Goal: Task Accomplishment & Management: Manage account settings

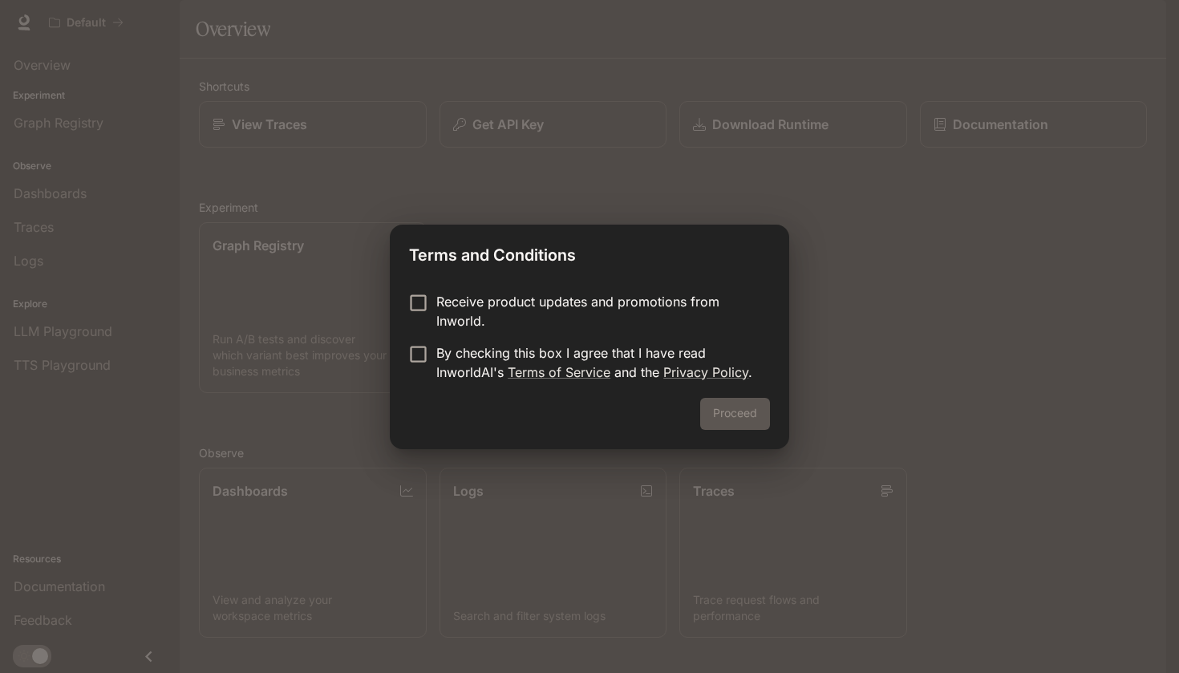
click at [597, 305] on p "Receive product updates and promotions from Inworld." at bounding box center [596, 311] width 321 height 38
click at [588, 343] on p "By checking this box I agree that I have read InworldAI's Terms of Service and …" at bounding box center [596, 362] width 321 height 38
click at [745, 420] on button "Proceed" at bounding box center [735, 414] width 70 height 32
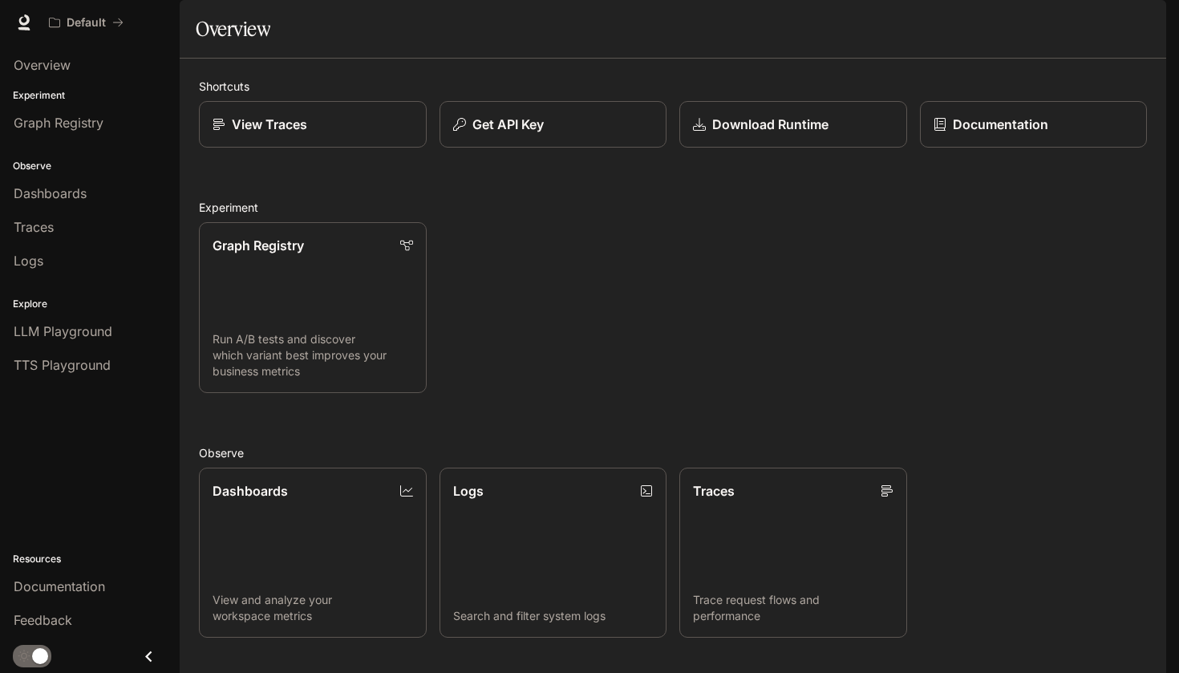
click at [1145, 22] on img "button" at bounding box center [1143, 22] width 22 height 22
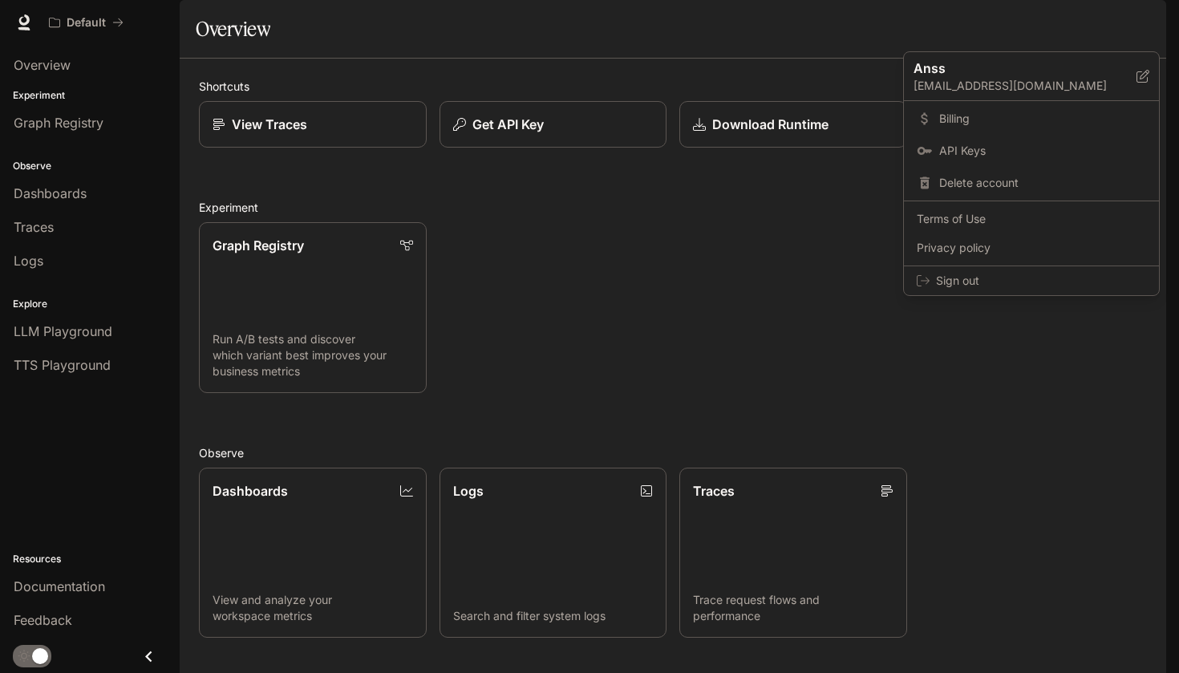
click at [1145, 22] on div at bounding box center [589, 336] width 1179 height 673
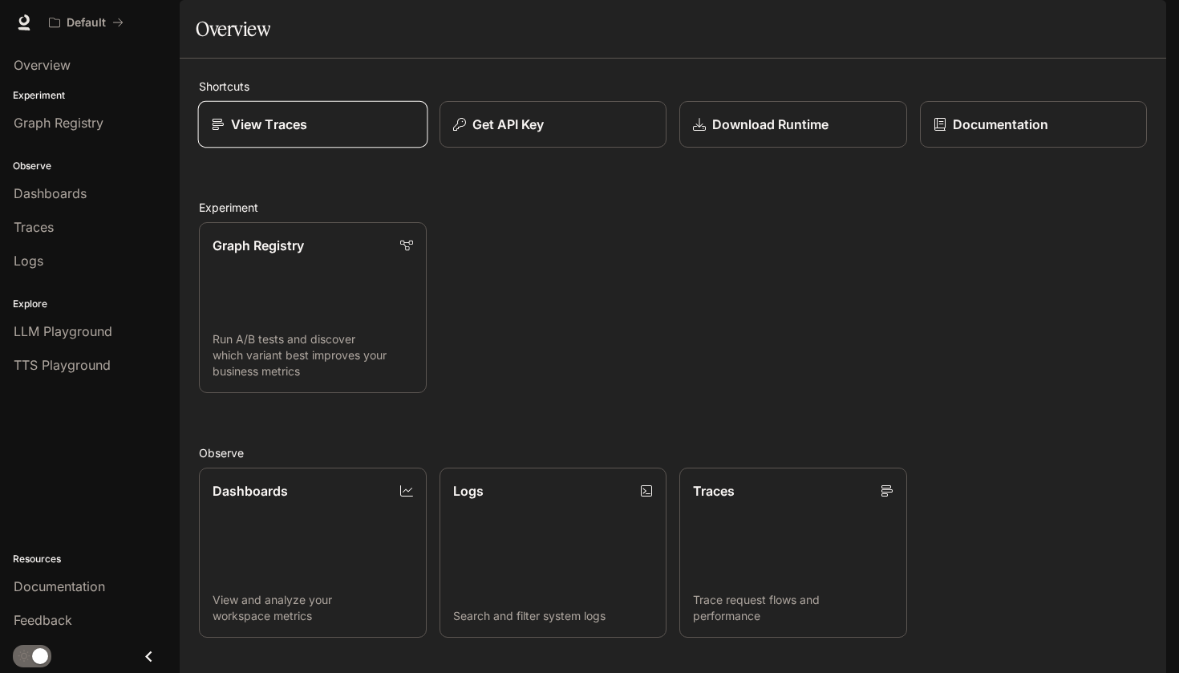
click at [310, 148] on link "View Traces" at bounding box center [312, 124] width 229 height 47
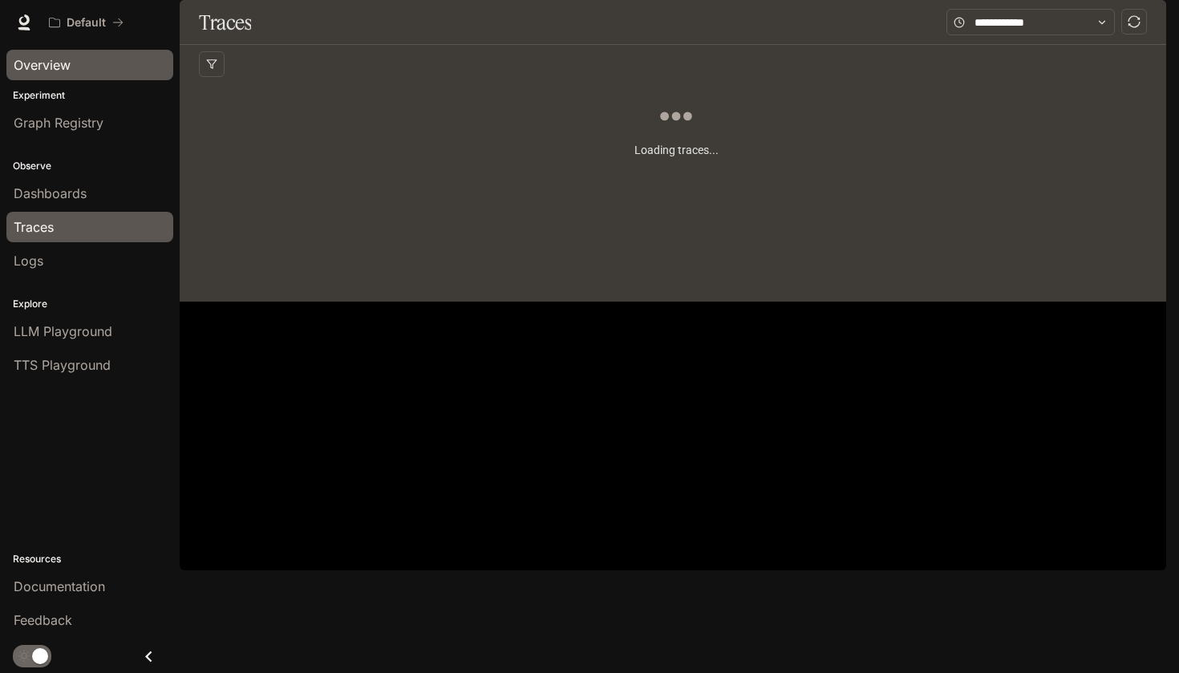
click at [118, 76] on link "Overview" at bounding box center [89, 65] width 167 height 30
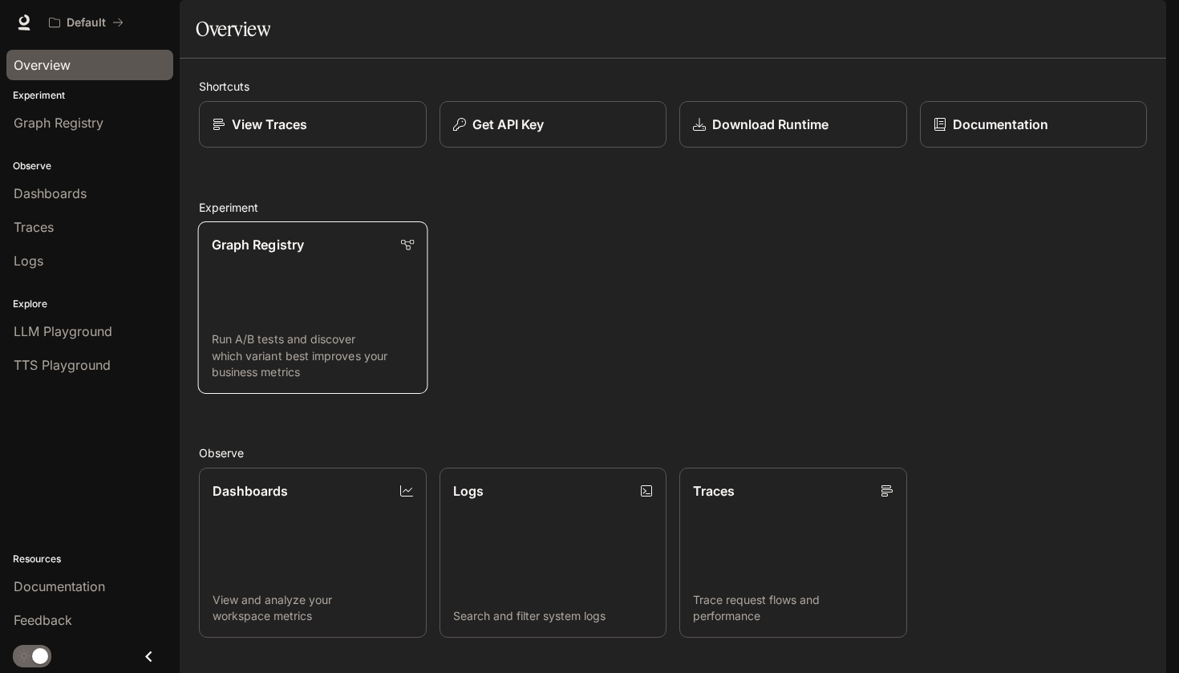
click at [303, 299] on link "Graph Registry Run A/B tests and discover which variant best improves your busi…" at bounding box center [312, 307] width 229 height 172
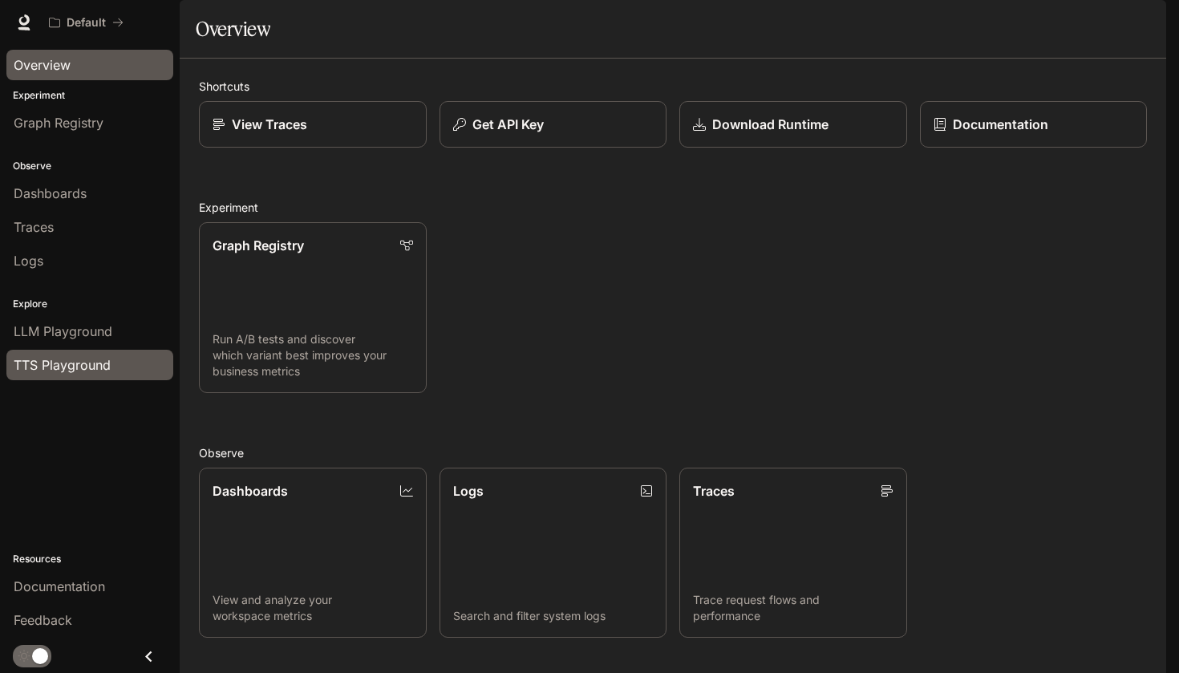
click at [118, 362] on div "TTS Playground" at bounding box center [90, 364] width 152 height 19
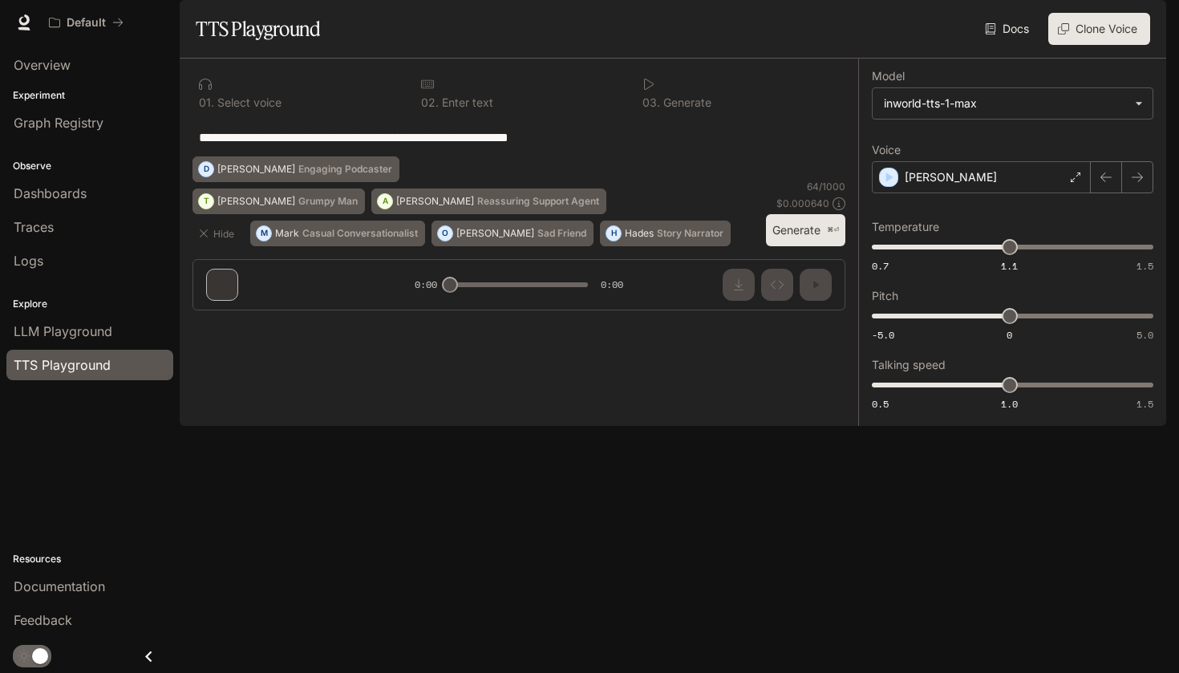
click at [383, 147] on textarea "**********" at bounding box center [519, 137] width 640 height 18
paste textarea "**********"
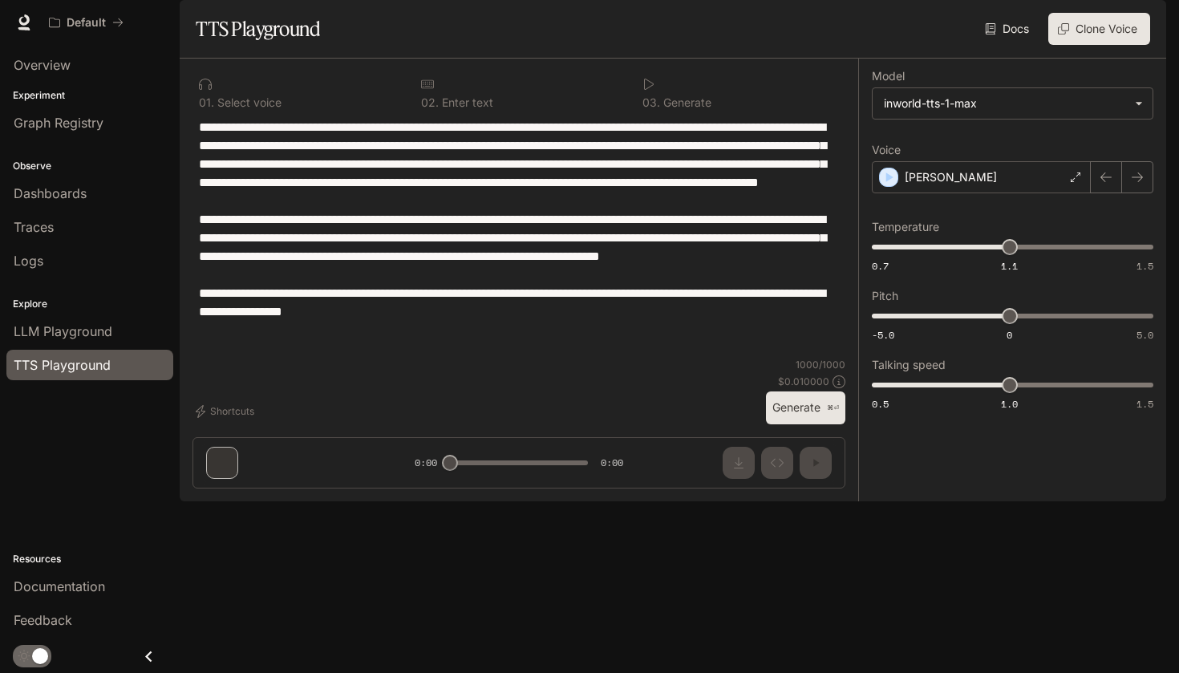
type textarea "**********"
click at [778, 424] on button "Generate ⌘⏎" at bounding box center [805, 407] width 79 height 33
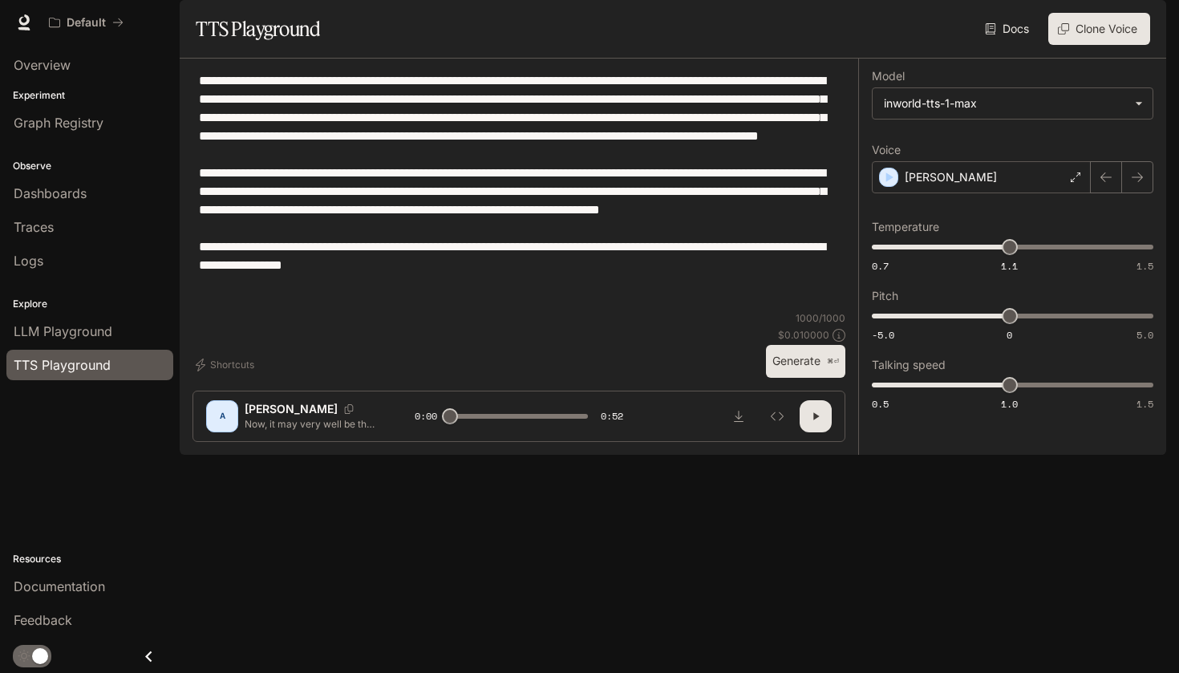
click at [821, 423] on icon "button" at bounding box center [815, 416] width 13 height 13
type input "***"
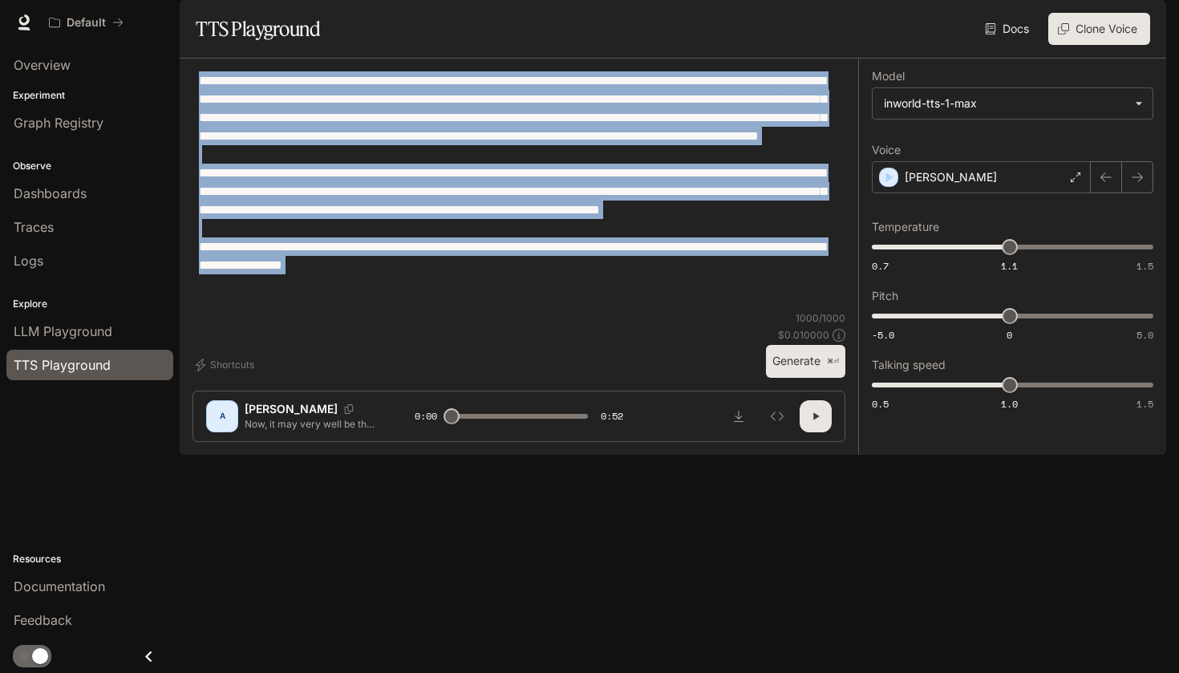
drag, startPoint x: 574, startPoint y: 432, endPoint x: 580, endPoint y: 110, distance: 322.5
click at [580, 110] on div "**********" at bounding box center [519, 257] width 679 height 396
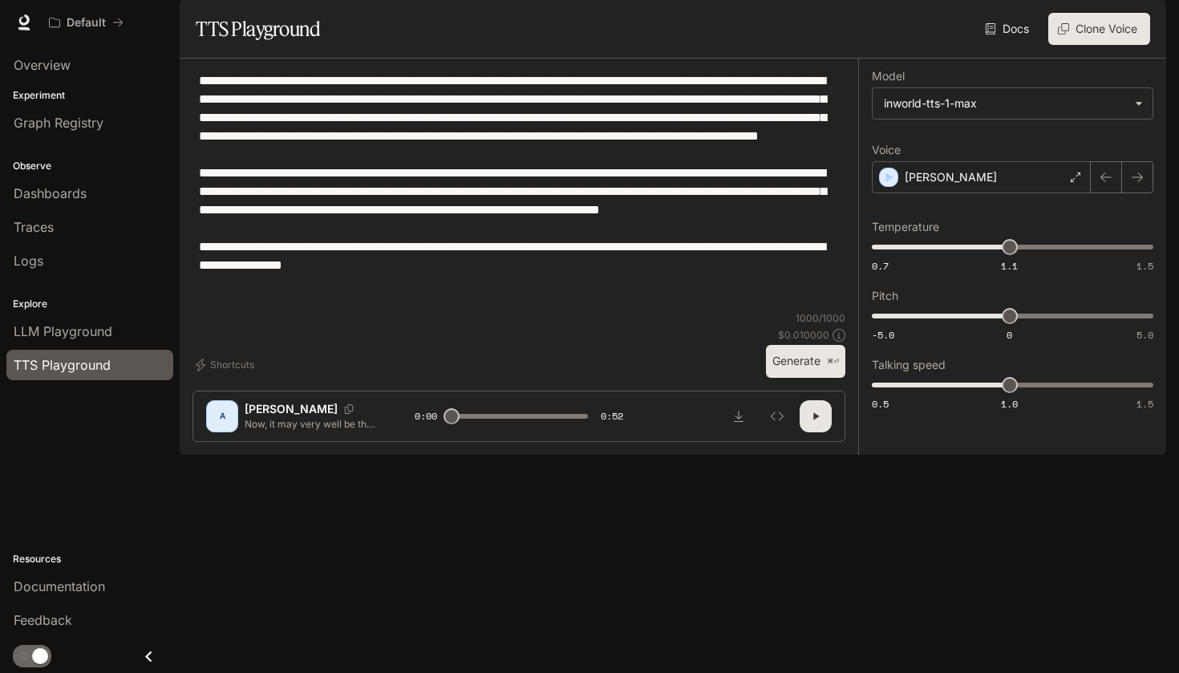
click at [573, 176] on textarea "**********" at bounding box center [519, 191] width 640 height 240
click at [1130, 28] on button "button" at bounding box center [1144, 22] width 32 height 32
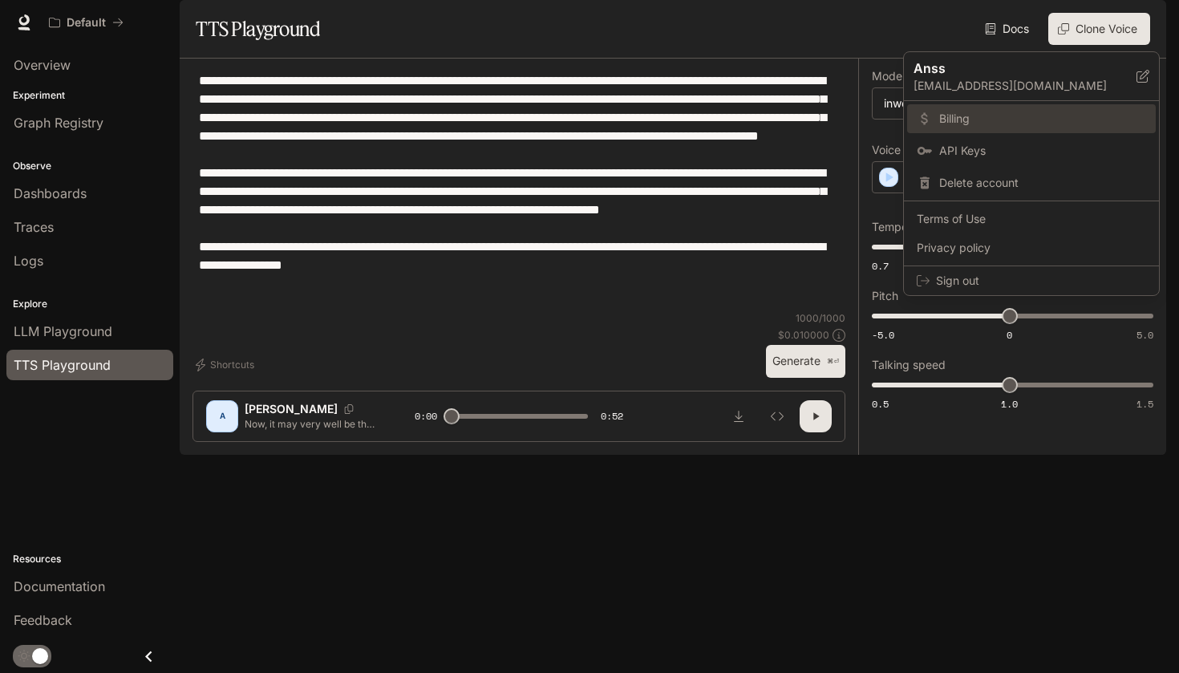
click at [958, 117] on span "Billing" at bounding box center [1042, 119] width 207 height 16
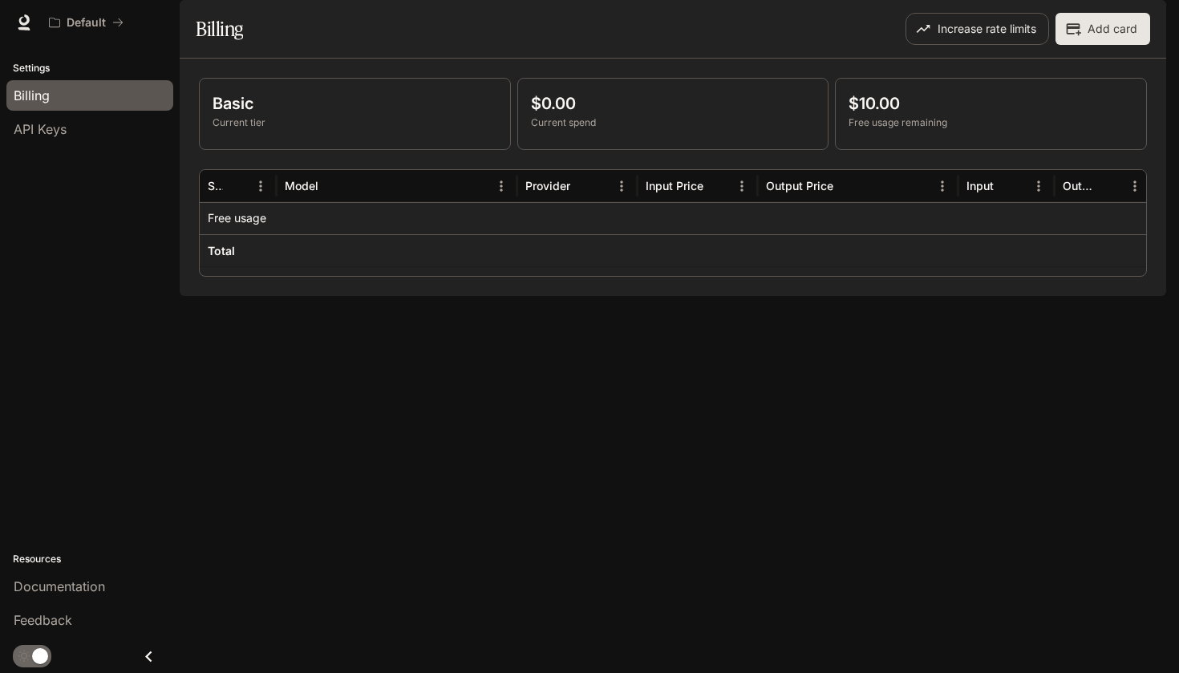
click at [190, 136] on div "Basic Current tier $0.00 Current spend $10.00 Free usage remaining Service Mode…" at bounding box center [673, 177] width 987 height 237
click at [256, 115] on p "Basic" at bounding box center [355, 103] width 285 height 24
click at [87, 121] on div "API Keys" at bounding box center [90, 129] width 152 height 19
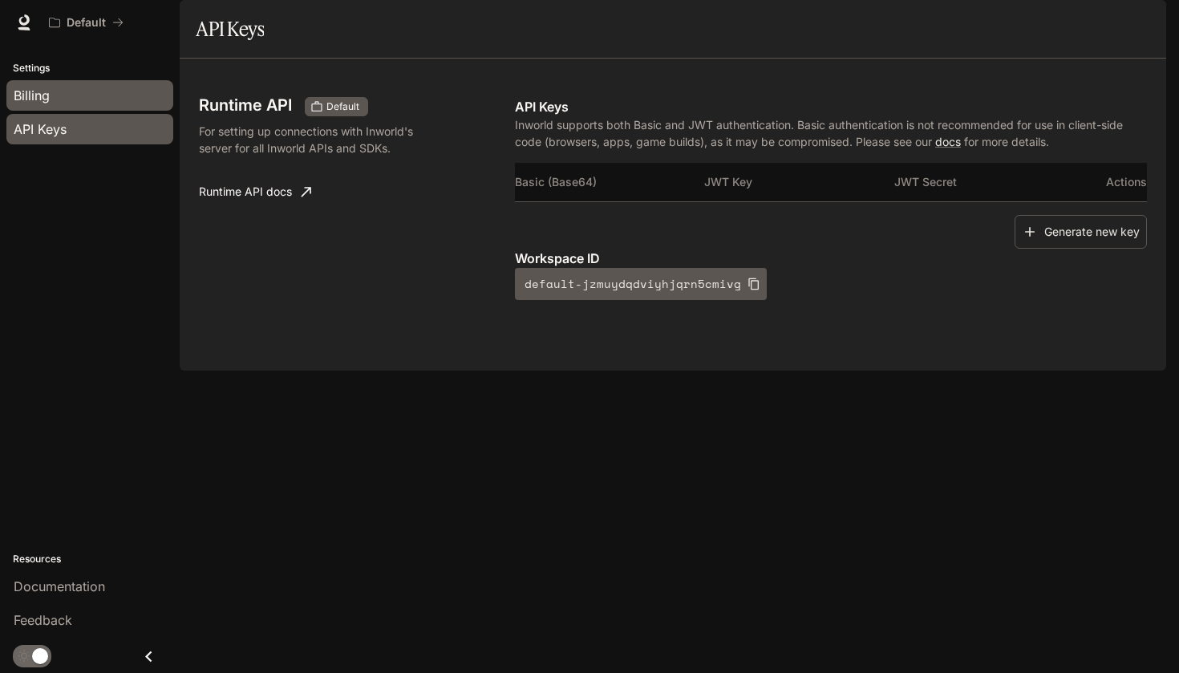
click at [110, 95] on div "Billing" at bounding box center [90, 95] width 152 height 19
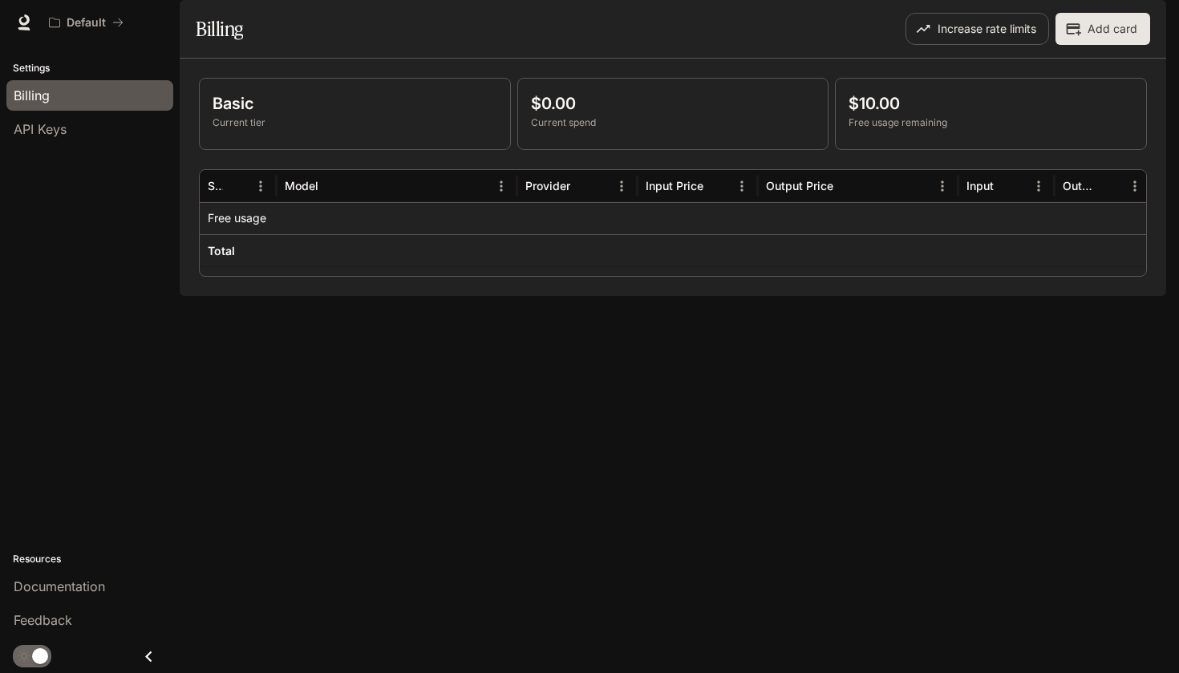
click at [1161, 10] on div "Default Documentation Documentation" at bounding box center [589, 22] width 1179 height 45
click at [1112, 45] on button "Add card" at bounding box center [1102, 29] width 95 height 32
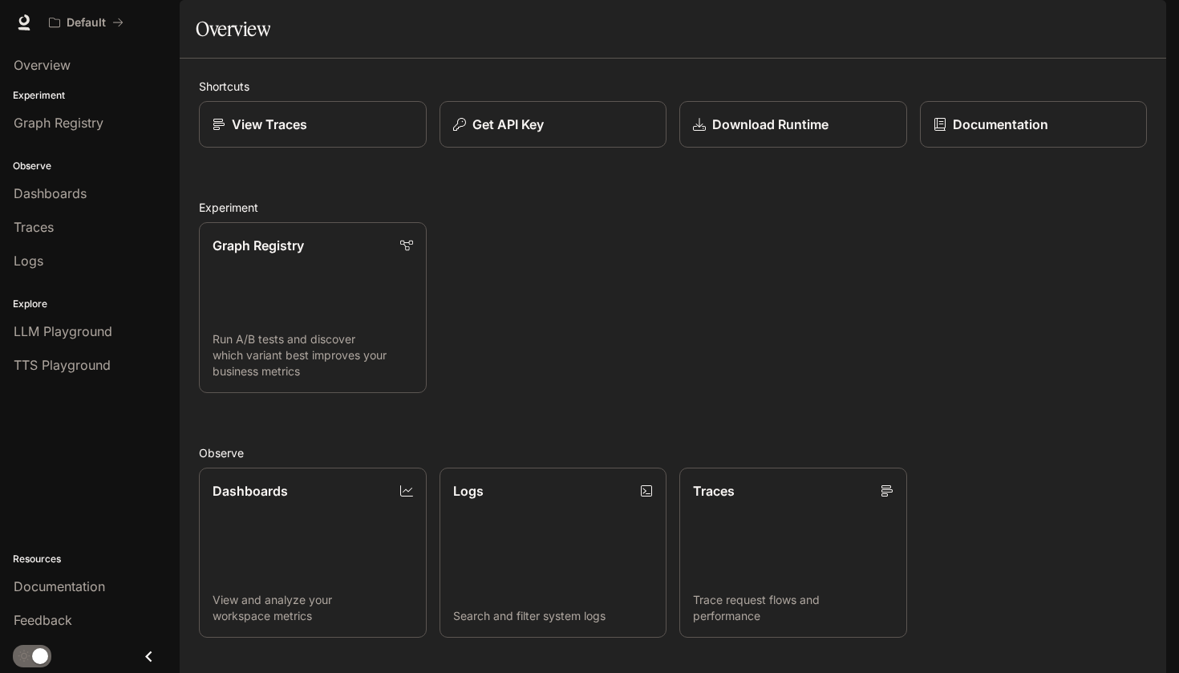
click at [23, 19] on icon at bounding box center [24, 22] width 16 height 16
click at [1136, 20] on img "button" at bounding box center [1143, 22] width 22 height 22
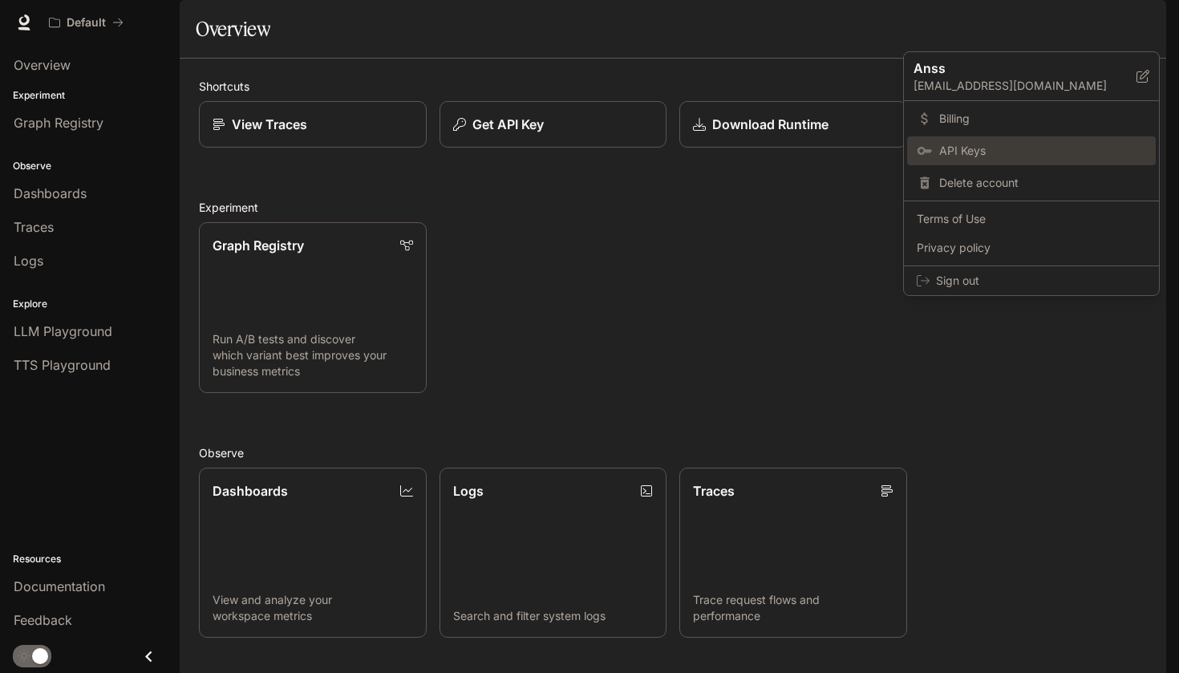
click at [956, 149] on span "API Keys" at bounding box center [1042, 151] width 207 height 16
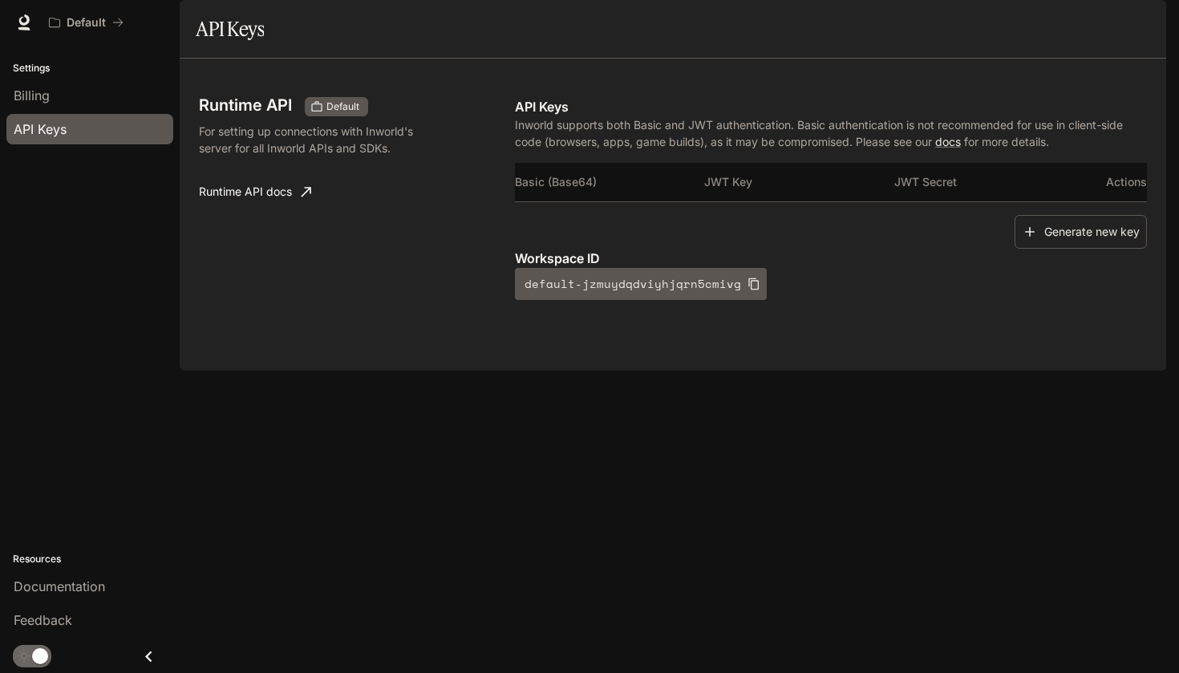
click at [1136, 34] on button "button" at bounding box center [1144, 22] width 32 height 32
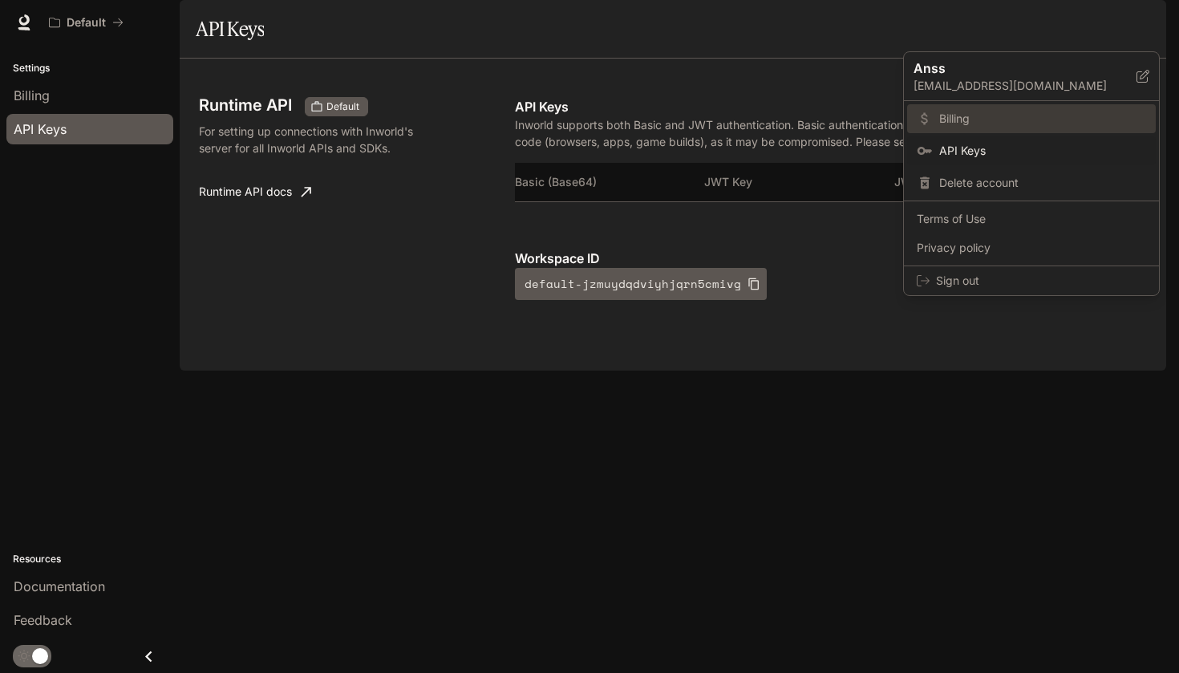
click at [1018, 126] on span "Billing" at bounding box center [1042, 119] width 207 height 16
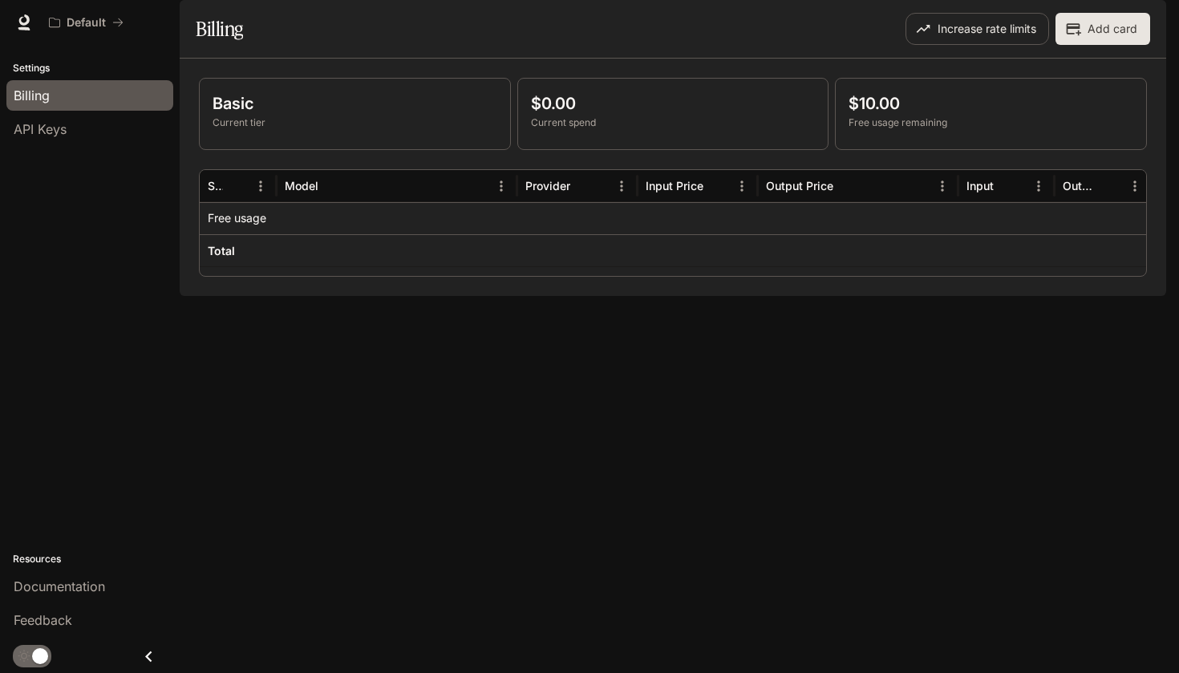
click at [873, 115] on p "$10.00" at bounding box center [991, 103] width 285 height 24
click at [968, 45] on button "Increase rate limits" at bounding box center [977, 29] width 144 height 32
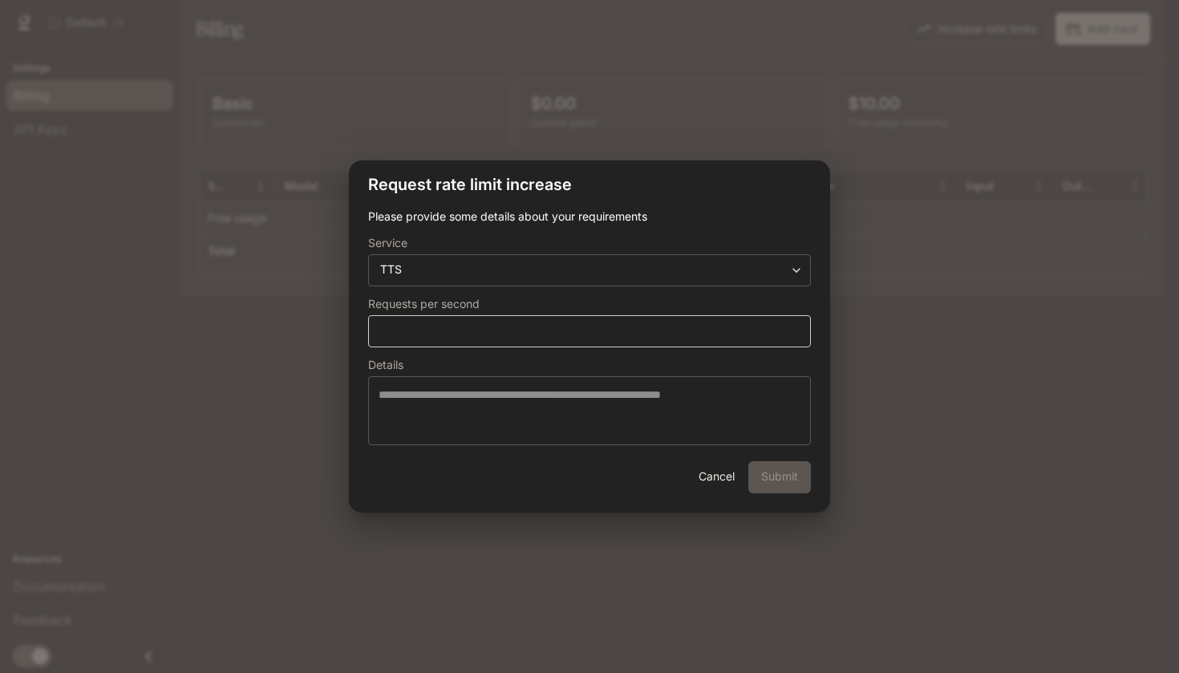
click at [475, 321] on div "* ​" at bounding box center [589, 331] width 443 height 32
drag, startPoint x: 527, startPoint y: 326, endPoint x: 368, endPoint y: 393, distance: 172.2
click at [368, 393] on form "**********" at bounding box center [589, 327] width 443 height 236
type input "*******"
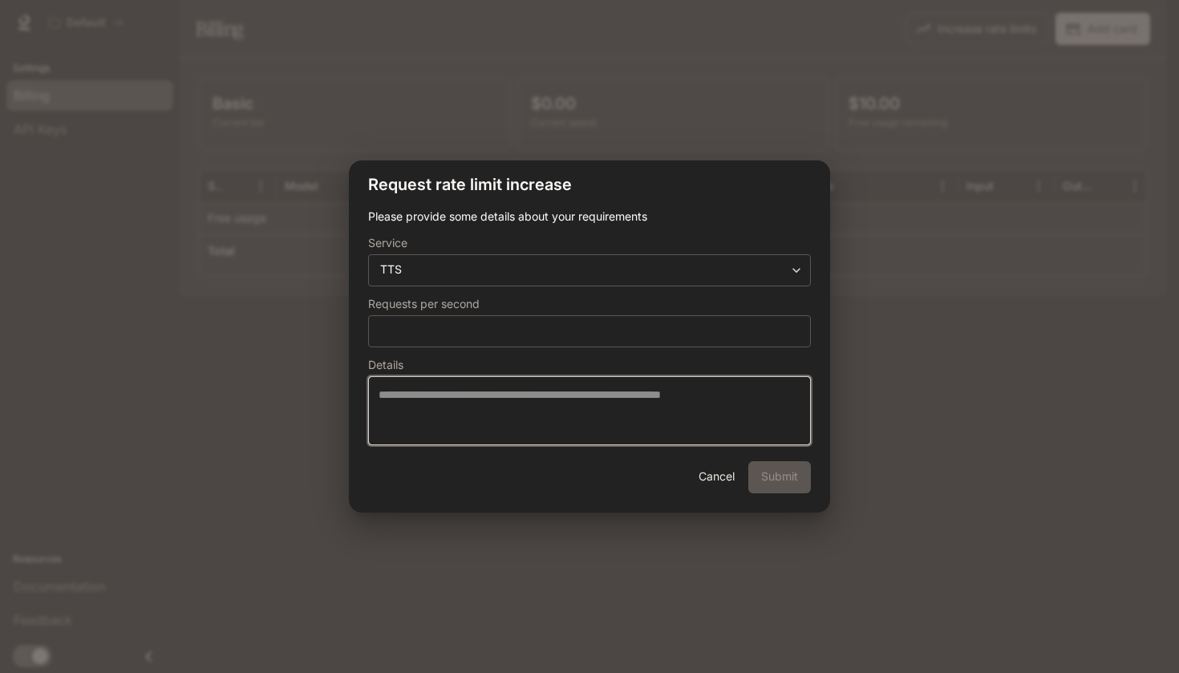
click at [616, 432] on textarea at bounding box center [590, 411] width 422 height 48
type textarea "*"
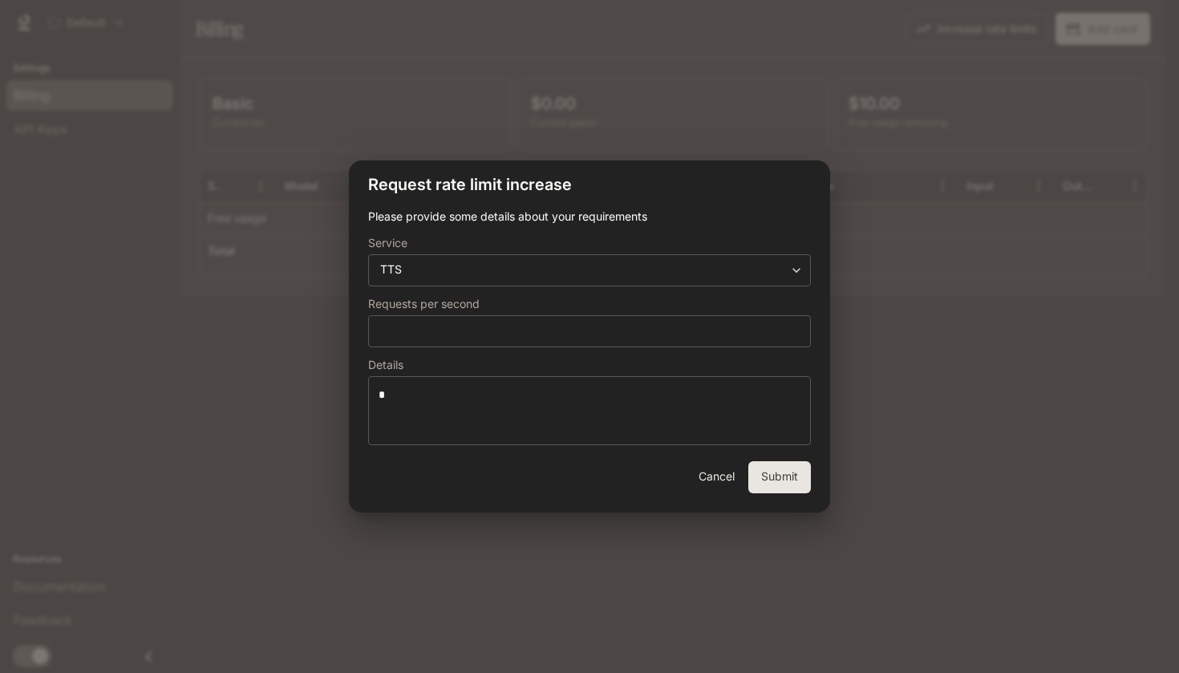
click at [724, 477] on button "Cancel" at bounding box center [716, 477] width 51 height 32
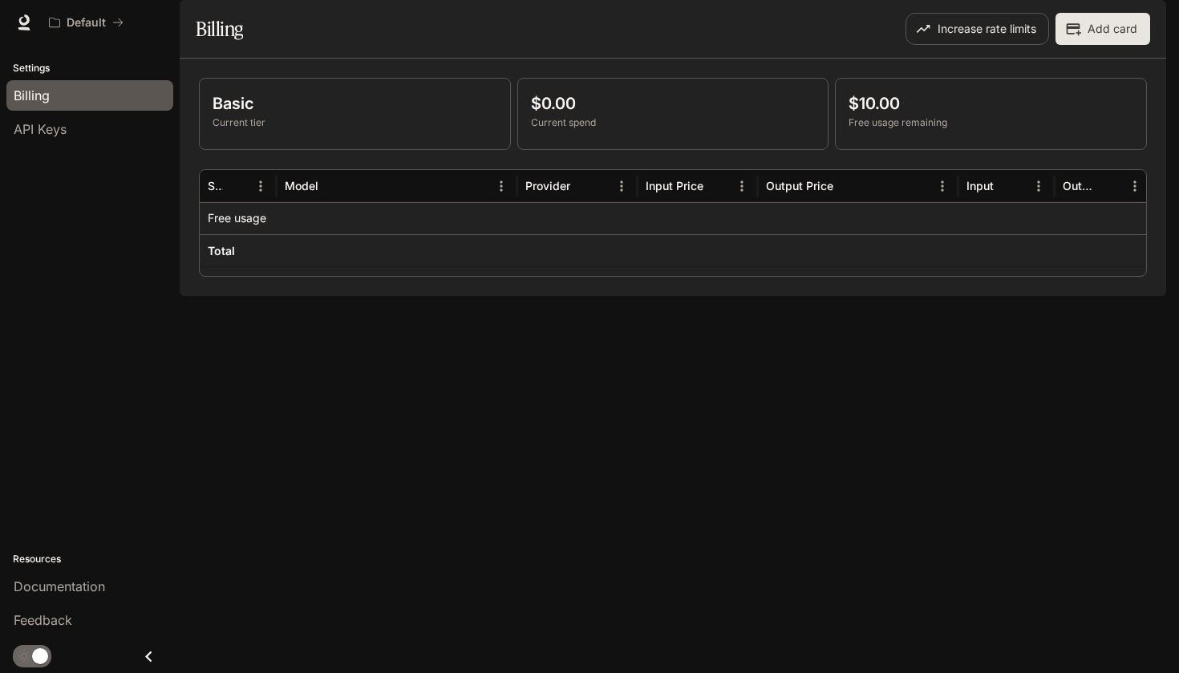
click at [1072, 5] on div "Default Documentation Documentation" at bounding box center [589, 22] width 1179 height 45
click at [1072, 18] on span "Documentation" at bounding box center [1069, 23] width 79 height 20
